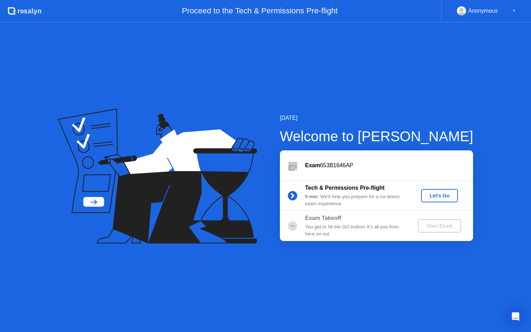
click at [438, 194] on div "Let's Go" at bounding box center [439, 196] width 31 height 6
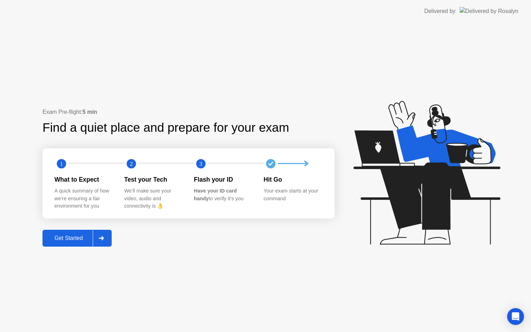
click at [202, 165] on text "3" at bounding box center [200, 163] width 3 height 7
click at [207, 181] on div "Flash your ID" at bounding box center [223, 179] width 59 height 9
click at [80, 240] on div "Get Started" at bounding box center [69, 238] width 48 height 6
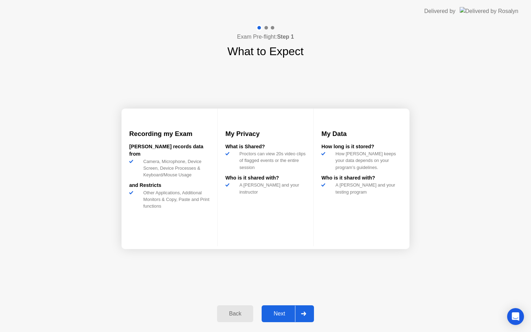
click at [237, 308] on button "Back" at bounding box center [235, 313] width 36 height 17
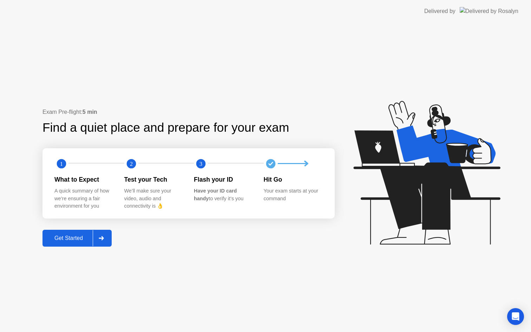
click at [100, 240] on div at bounding box center [101, 238] width 17 height 16
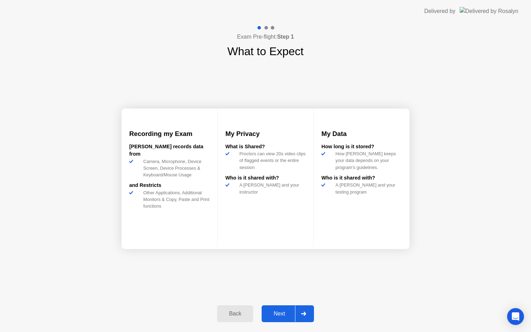
click at [302, 311] on div at bounding box center [303, 314] width 17 height 16
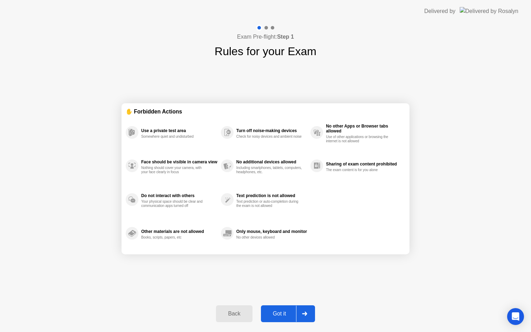
click at [280, 313] on div "Got it" at bounding box center [279, 313] width 33 height 6
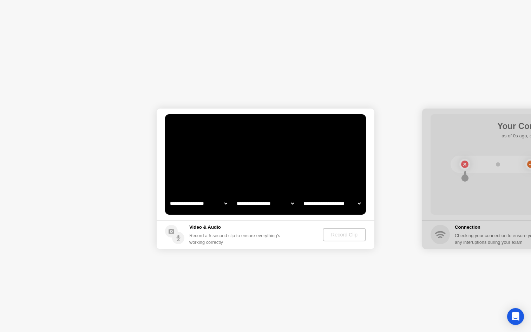
select select "**********"
select select "*******"
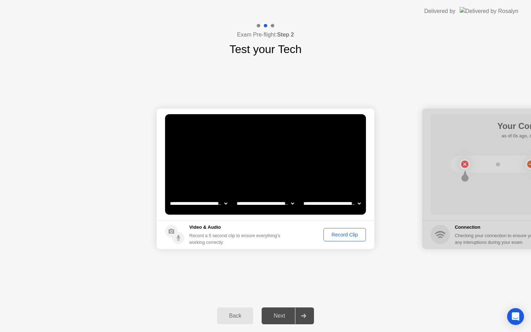
click at [345, 237] on div "Record Clip" at bounding box center [345, 235] width 38 height 6
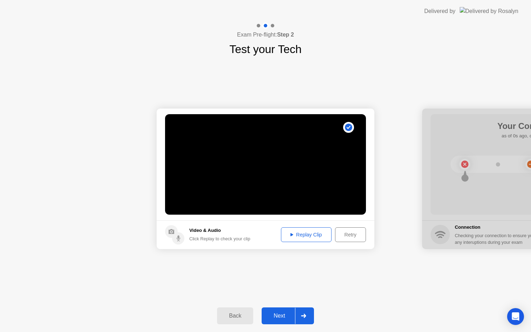
click at [314, 240] on button "Replay Clip" at bounding box center [306, 234] width 51 height 15
click at [305, 314] on icon at bounding box center [303, 316] width 5 height 4
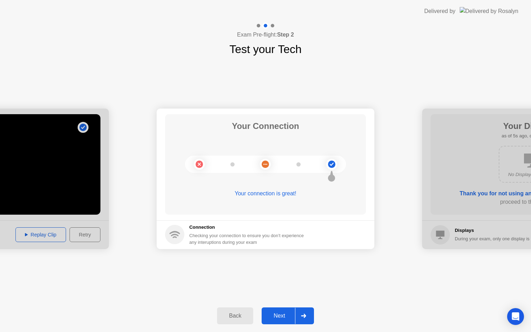
click at [280, 316] on div "Next" at bounding box center [279, 316] width 31 height 6
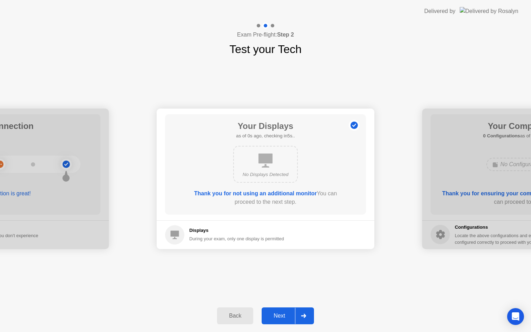
click at [280, 315] on div "Next" at bounding box center [279, 316] width 31 height 6
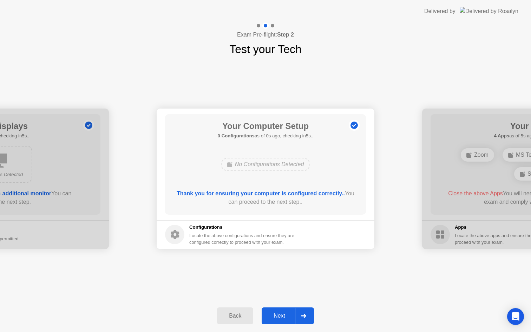
click at [287, 313] on div "Next" at bounding box center [279, 316] width 31 height 6
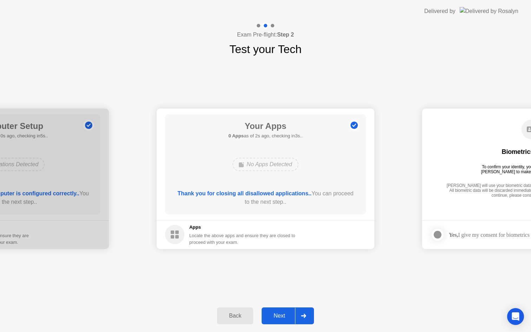
click at [280, 314] on div "Next" at bounding box center [279, 316] width 31 height 6
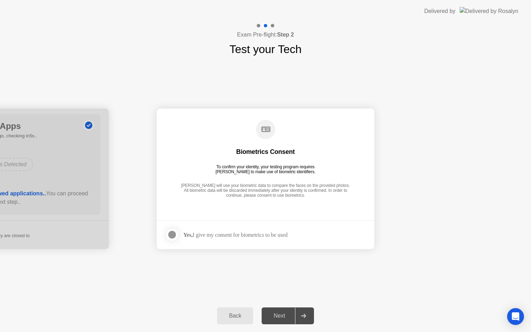
click at [171, 235] on div at bounding box center [172, 234] width 8 height 8
click at [280, 317] on div "Next" at bounding box center [279, 316] width 31 height 6
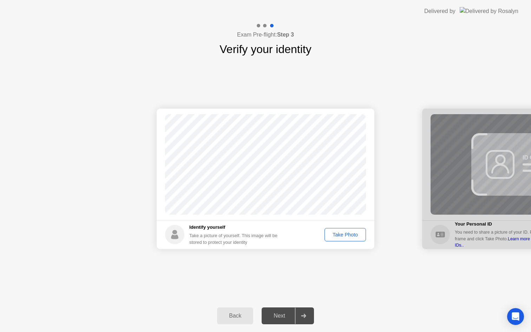
click at [349, 236] on div "Take Photo" at bounding box center [345, 235] width 37 height 6
click at [283, 317] on div "Next" at bounding box center [279, 316] width 31 height 6
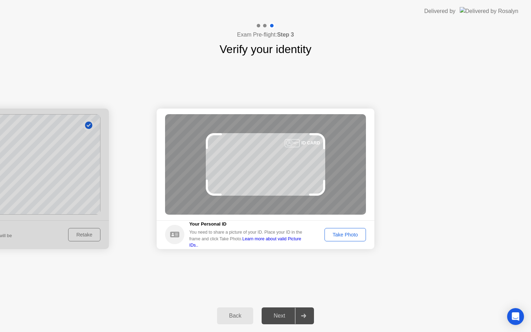
click at [359, 237] on div "Take Photo" at bounding box center [345, 235] width 37 height 6
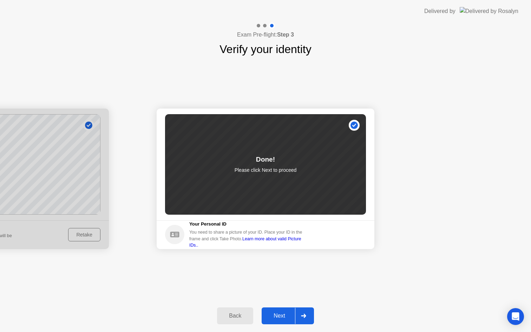
click at [281, 317] on div "Next" at bounding box center [279, 316] width 31 height 6
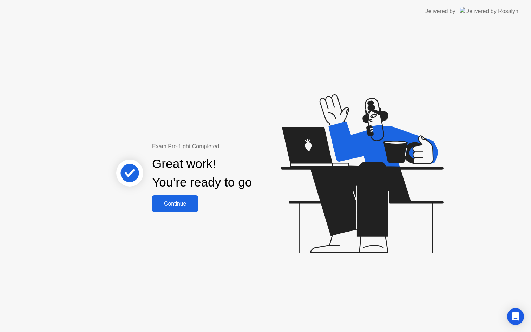
click at [181, 203] on div "Continue" at bounding box center [175, 204] width 42 height 6
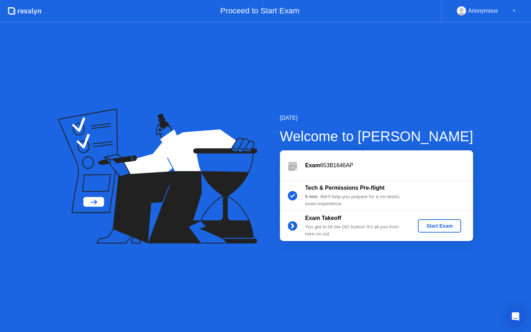
click at [436, 225] on div "Start Exam" at bounding box center [440, 226] width 38 height 6
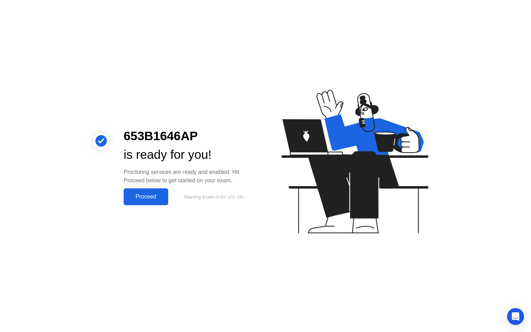
click at [152, 195] on div "Proceed" at bounding box center [146, 197] width 40 height 6
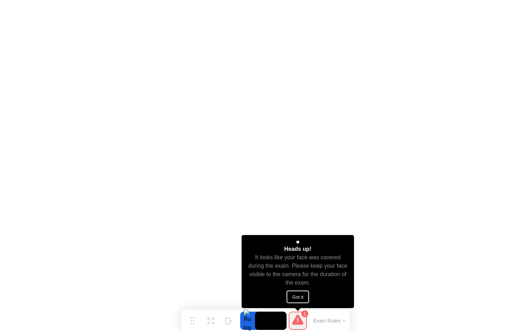
click at [301, 299] on button "Got it" at bounding box center [298, 296] width 22 height 13
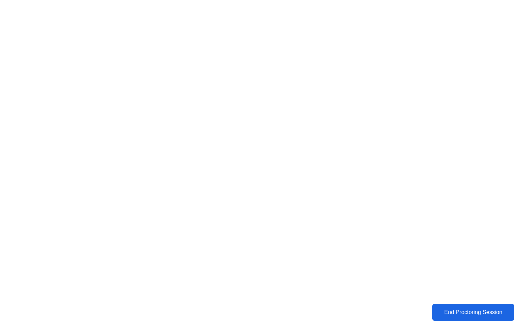
click at [455, 311] on div "End Proctoring Session" at bounding box center [473, 312] width 78 height 6
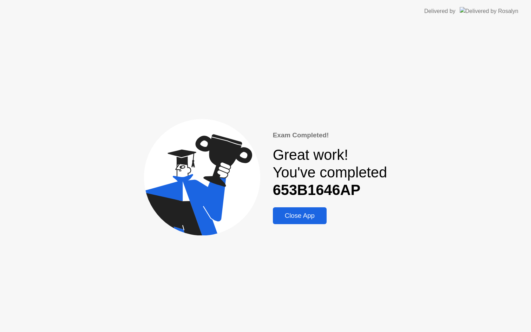
click at [315, 218] on div "Close App" at bounding box center [300, 216] width 50 height 8
